Goal: Task Accomplishment & Management: Complete application form

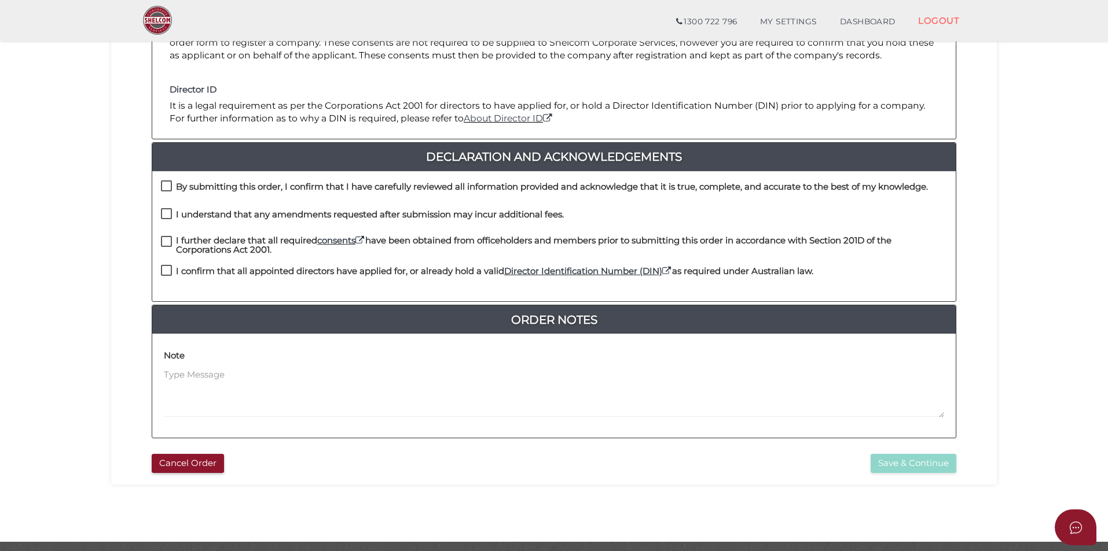
scroll to position [231, 0]
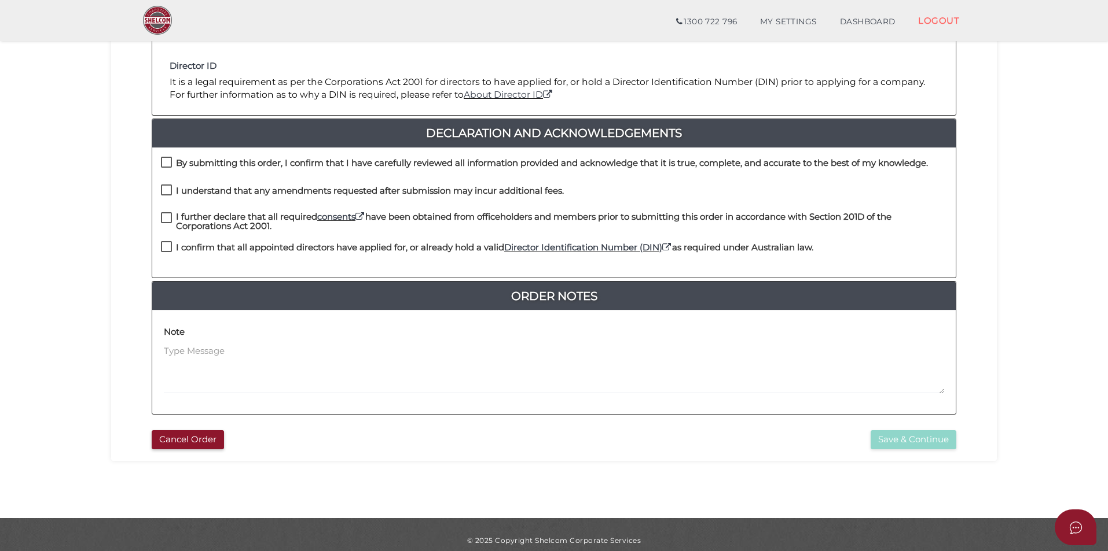
click at [241, 164] on h4 "By submitting this order, I confirm that I have carefully reviewed all informat…" at bounding box center [552, 164] width 752 height 10
checkbox input "true"
click at [234, 182] on div "By submitting this order, I confirm that I have carefully reviewed all informat…" at bounding box center [553, 171] width 803 height 28
click at [233, 190] on h4 "I understand that any amendments requested after submission may incur additiona…" at bounding box center [370, 191] width 388 height 10
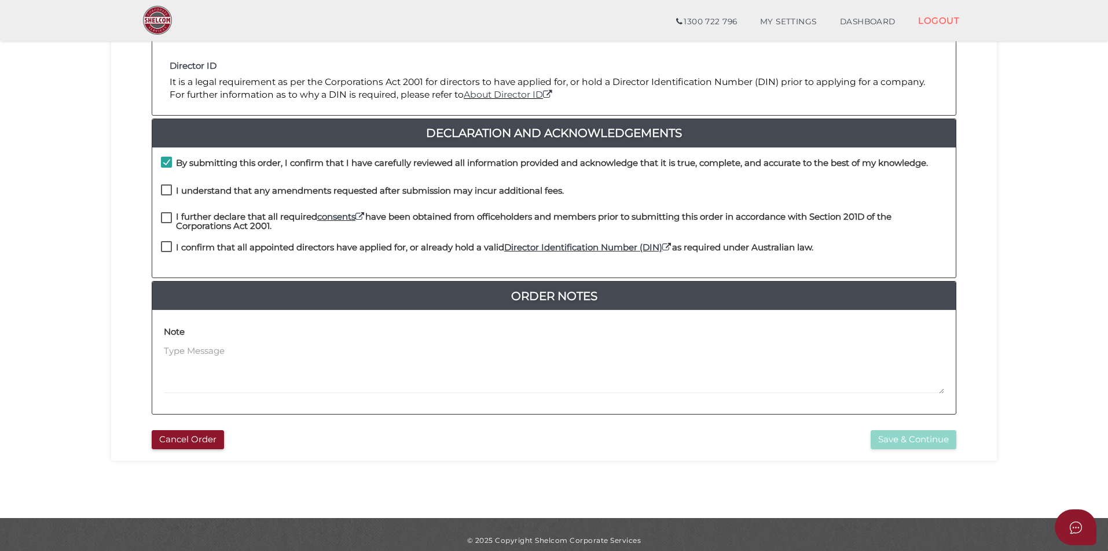
checkbox input "true"
click at [227, 221] on h4 "I further declare that all required consents have been obtained from officehold…" at bounding box center [561, 221] width 771 height 19
checkbox input "true"
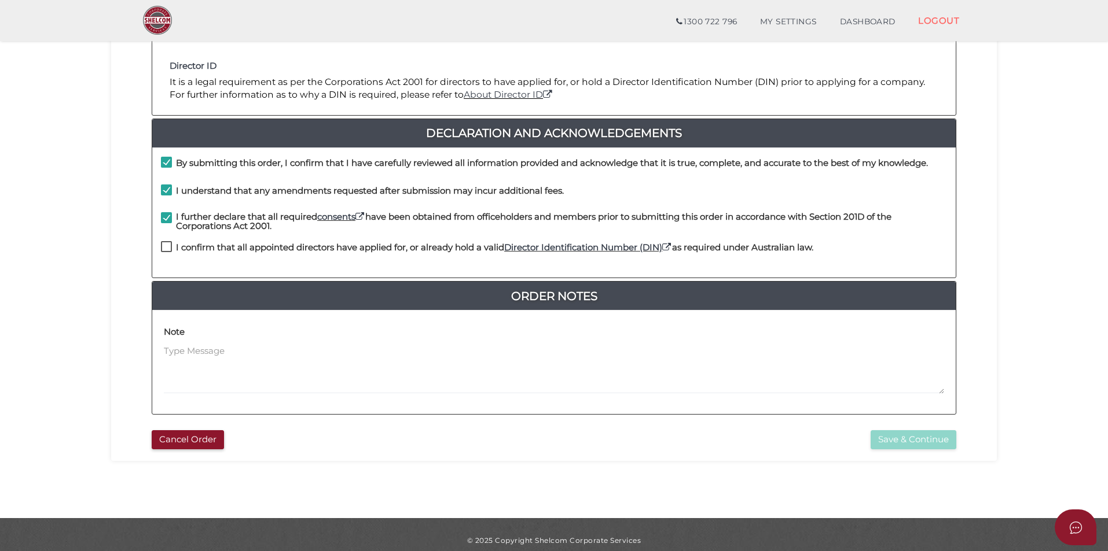
click at [230, 245] on h4 "I confirm that all appointed directors have applied for, or already hold a vali…" at bounding box center [494, 248] width 637 height 10
checkbox input "true"
click at [916, 439] on button "Save & Continue" at bounding box center [913, 440] width 86 height 19
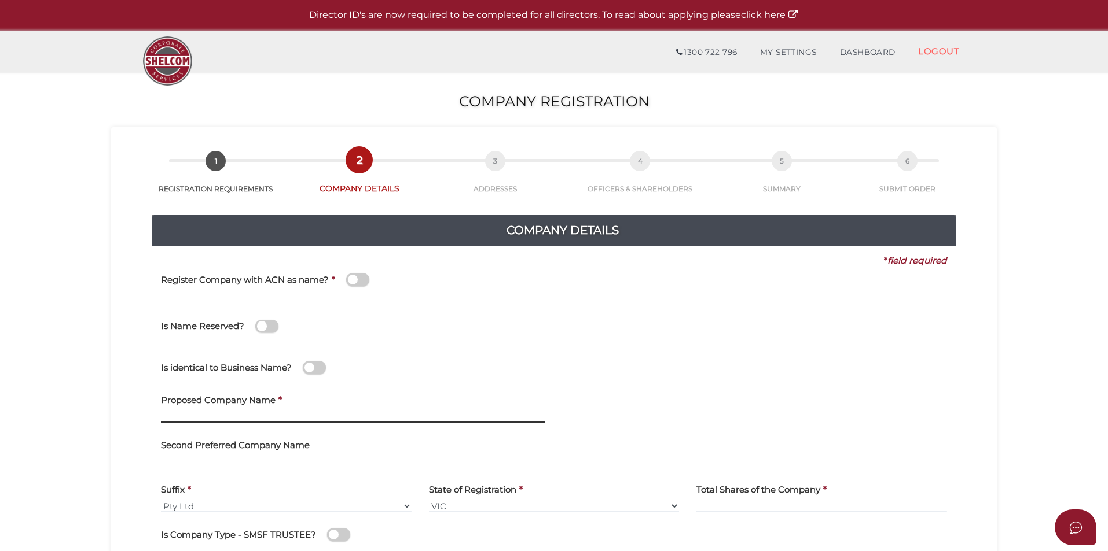
paste input "GRAMPIANS CONCRETING PTY LTD"
type input "GRAMPIANS CONCRETING"
